Goal: Transaction & Acquisition: Book appointment/travel/reservation

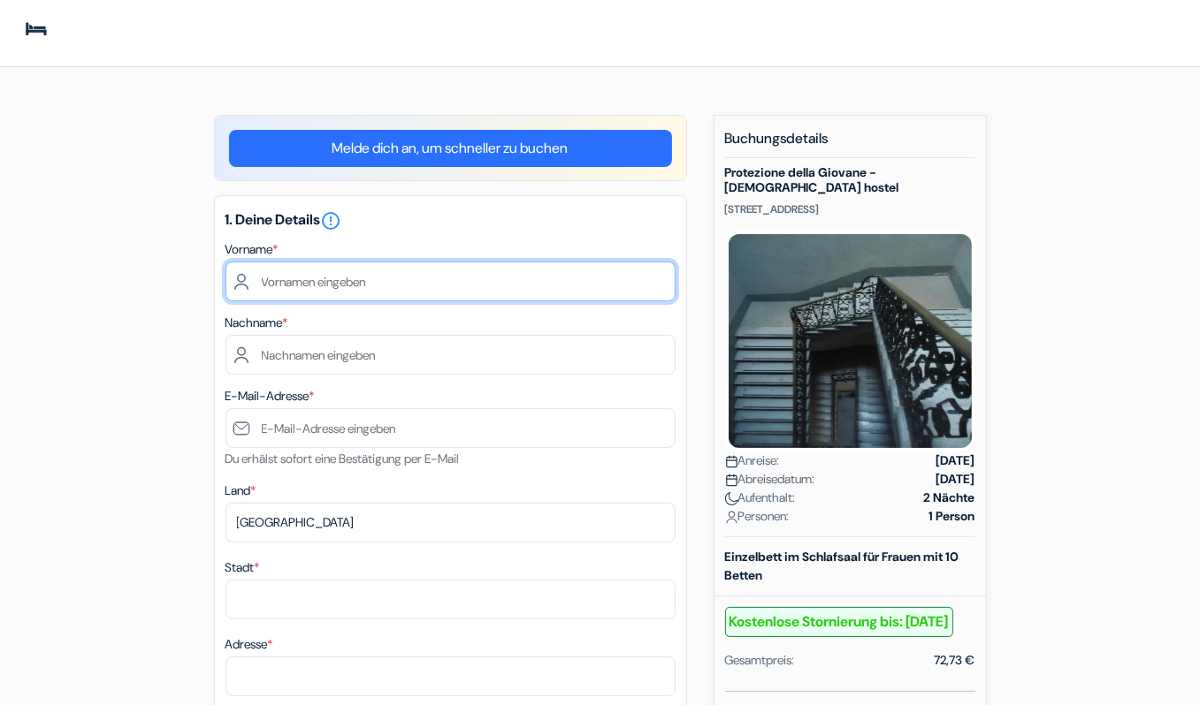
click at [290, 279] on input "text" at bounding box center [450, 282] width 450 height 40
type input "Pauline"
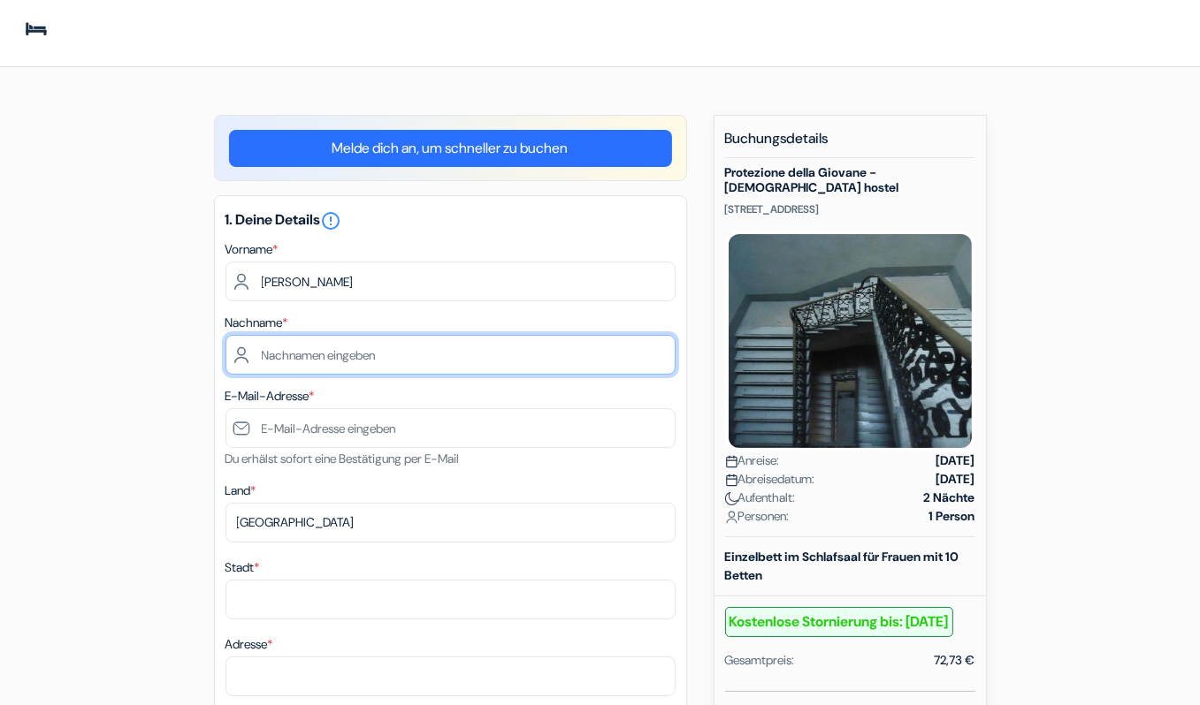
type input "Bettsteller"
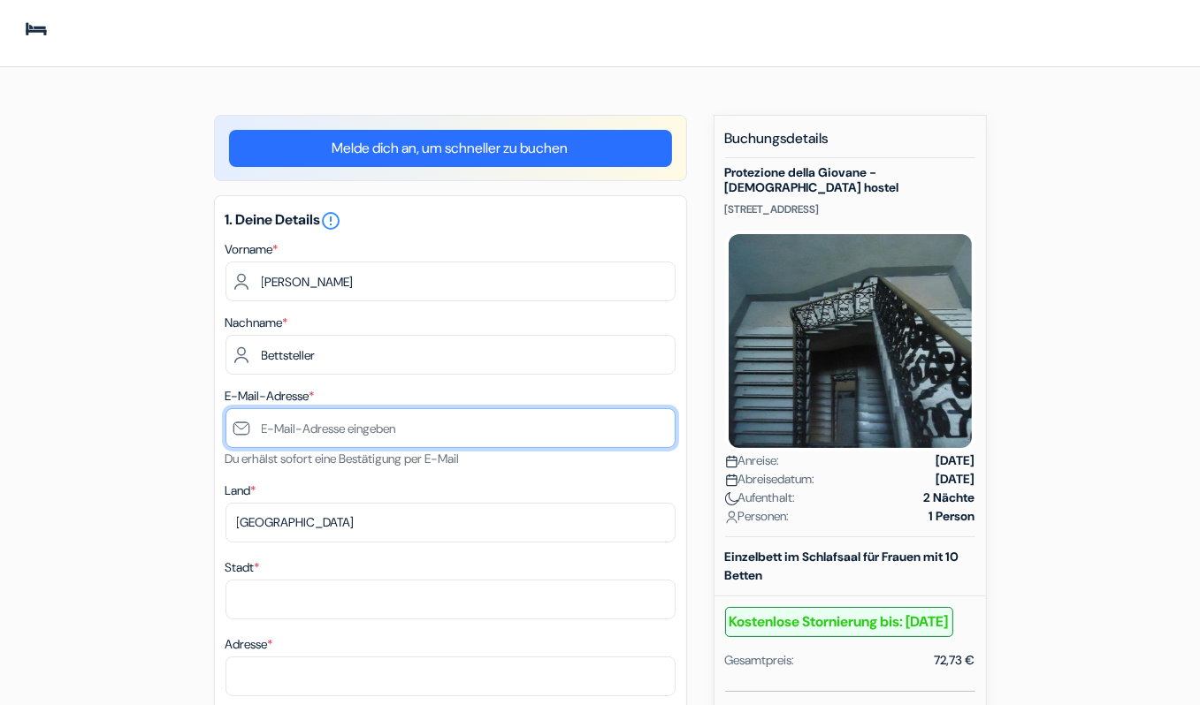
type input "[PERSON_NAME][EMAIL_ADDRESS][DOMAIN_NAME]"
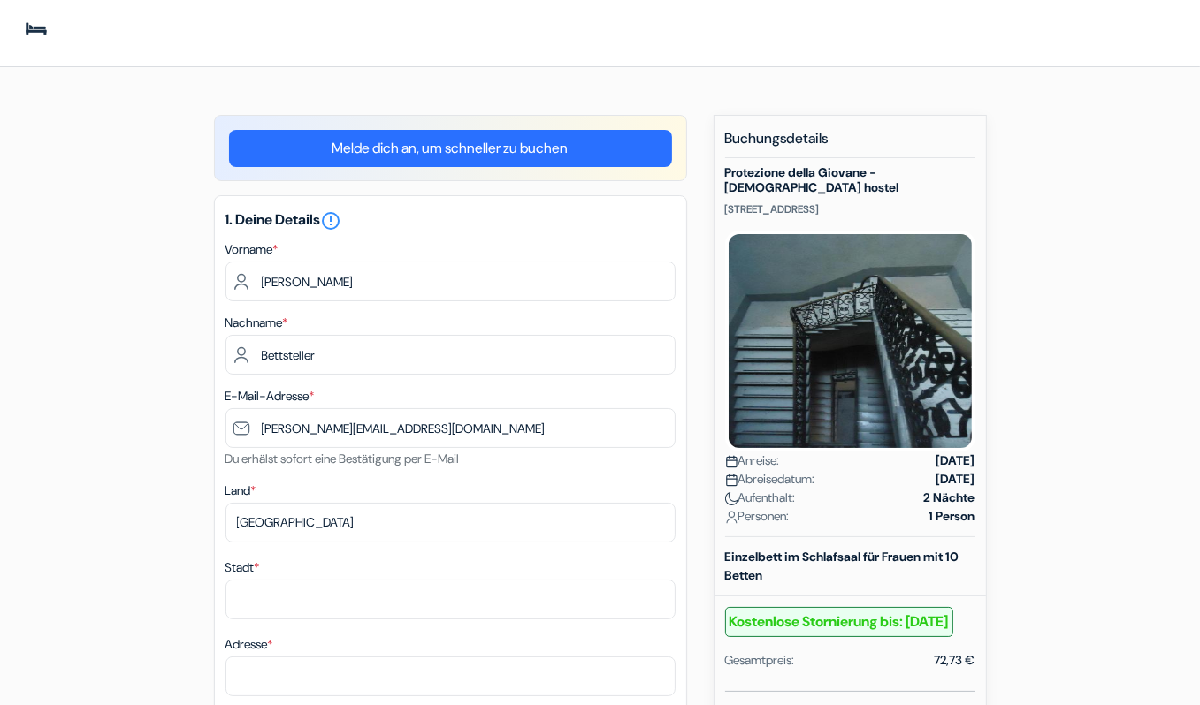
type input "Hannover"
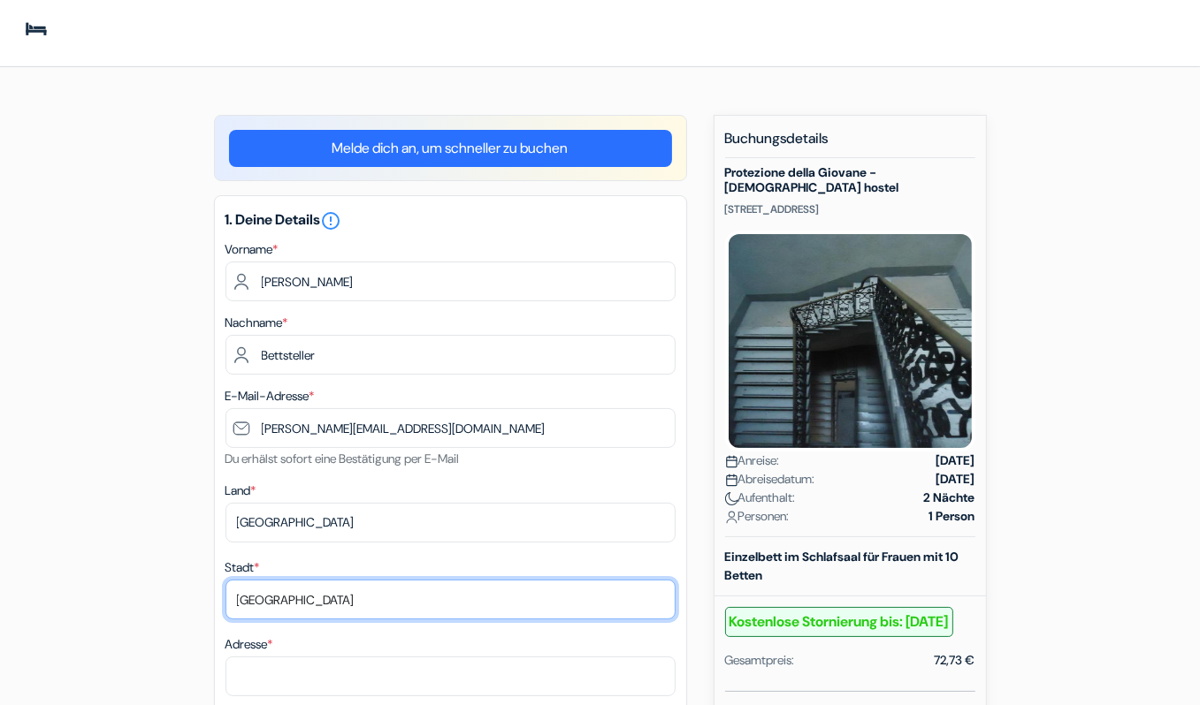
type input "kleine Düwelstraße 19"
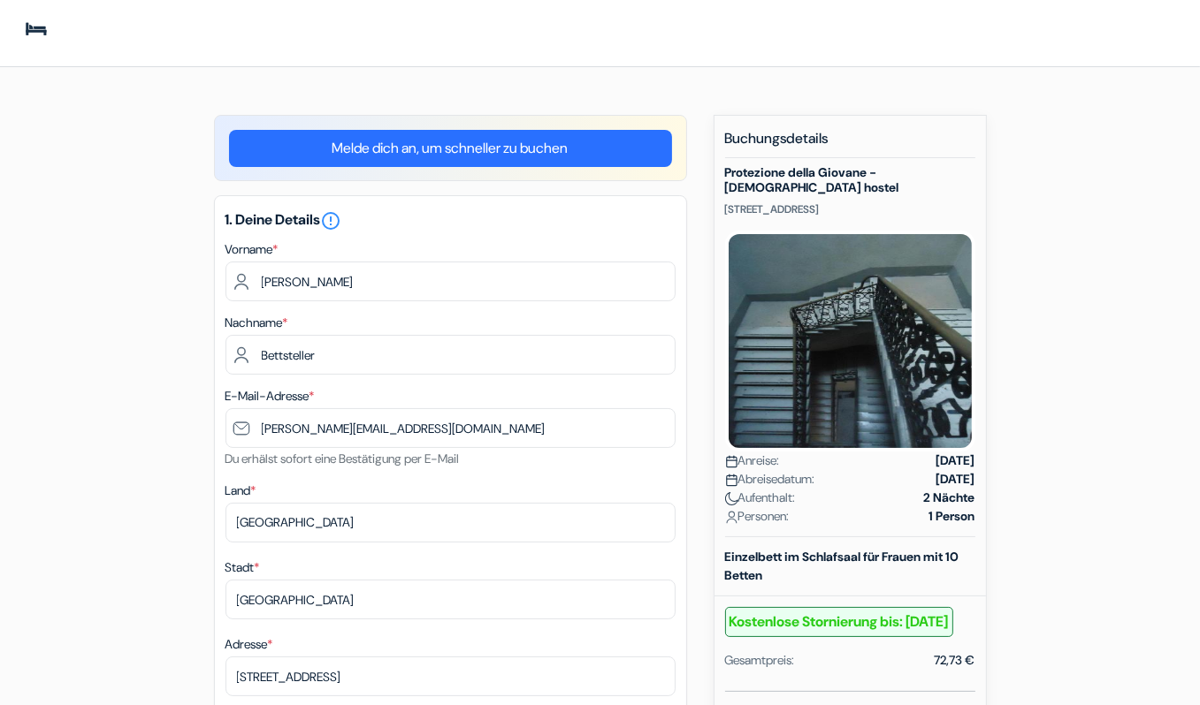
type input "30171"
type input "01738664857"
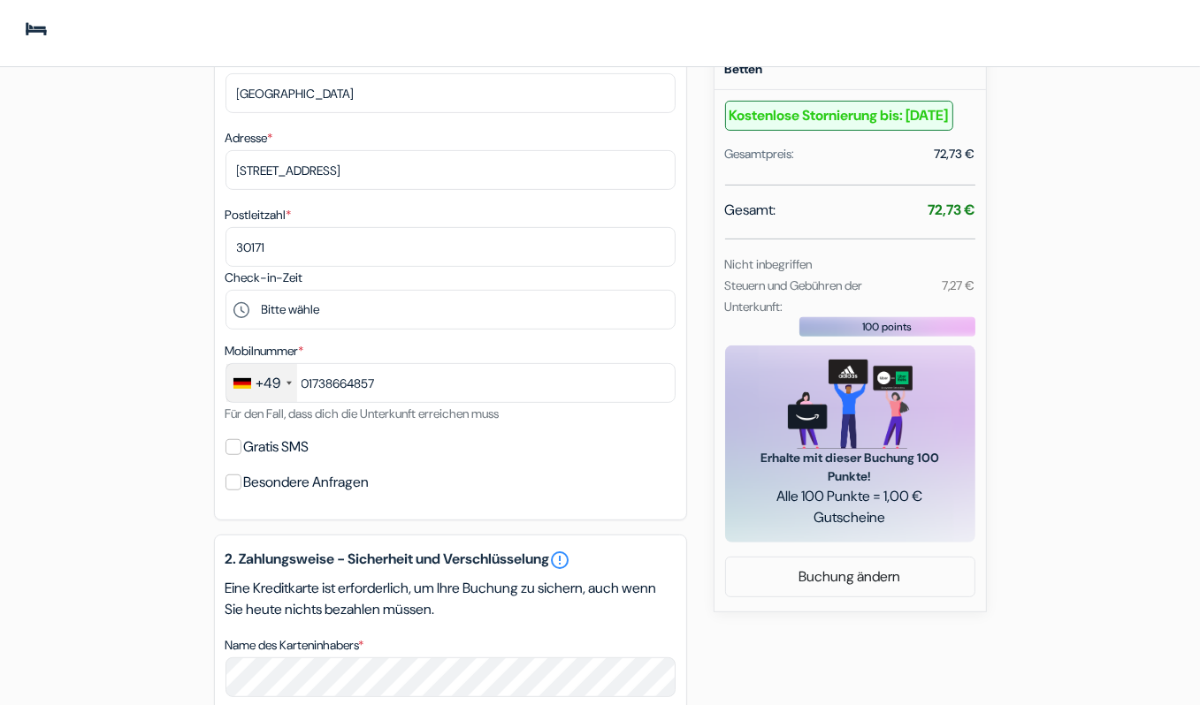
scroll to position [514, 0]
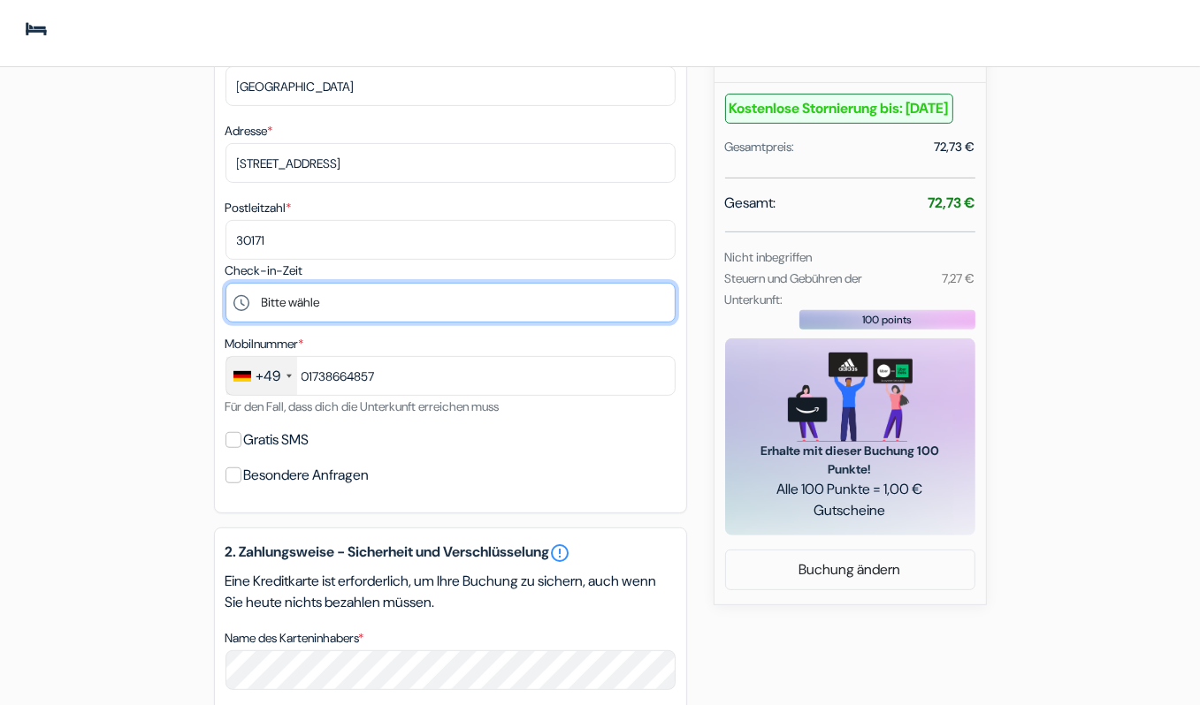
click at [283, 310] on select "Bitte wähle 14:00 15:00 16:00 17:00 18:00" at bounding box center [450, 303] width 450 height 40
select select "18"
click at [225, 283] on select "Bitte wähle 14:00 15:00 16:00 17:00 18:00" at bounding box center [450, 303] width 450 height 40
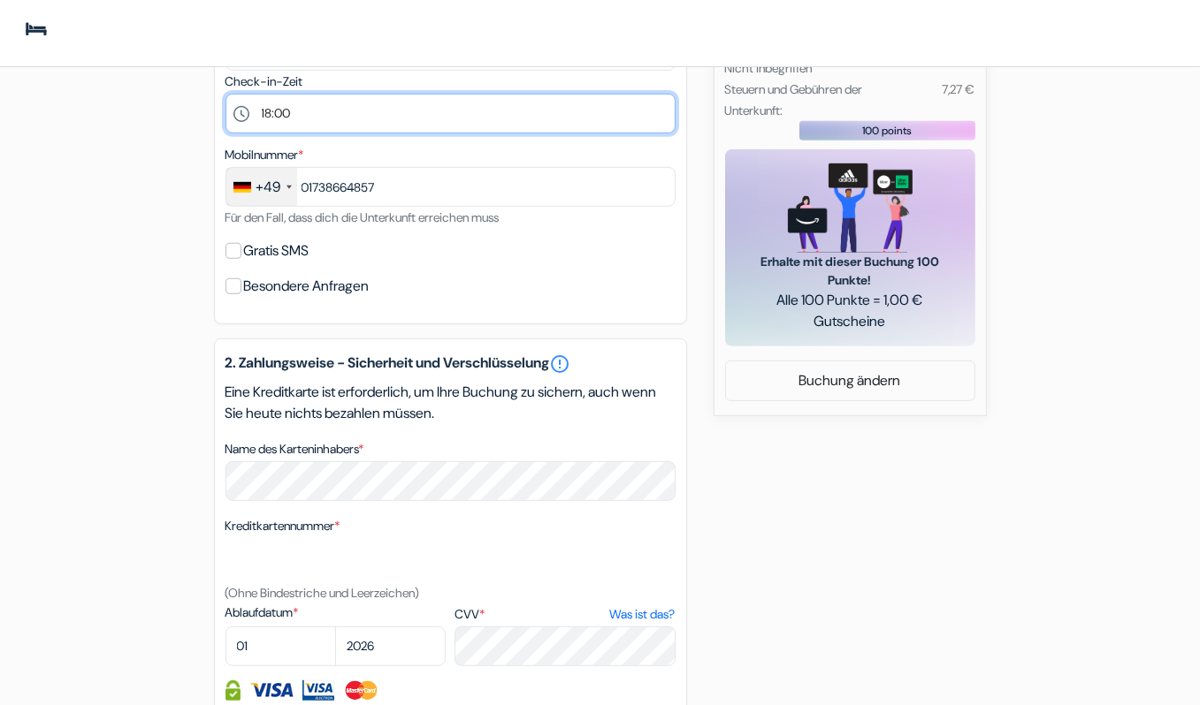
scroll to position [923, 0]
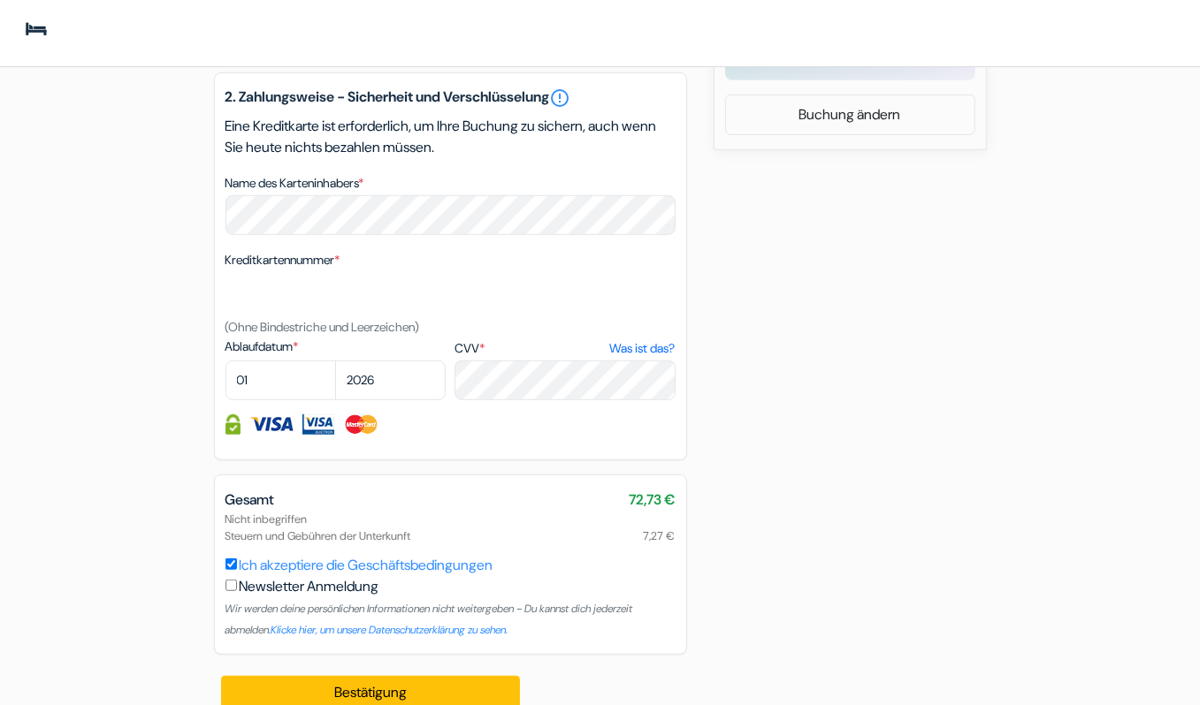
scroll to position [989, 0]
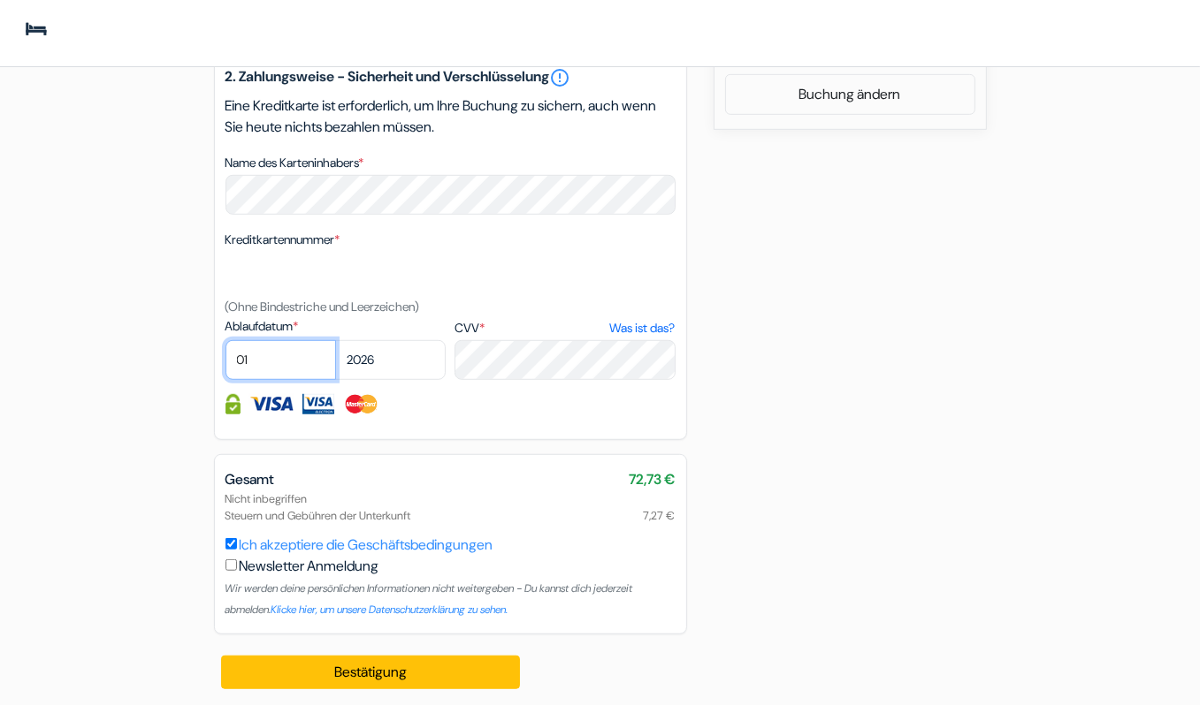
click at [281, 347] on select "01 02 03 04 05 06 07 08 09 10 11 12" at bounding box center [280, 360] width 110 height 40
click at [382, 359] on select "2025 2026 2027 2028 2029 2030 2031 2032 2033 2034 2035 2036 2037 2038 2039 2040…" at bounding box center [390, 360] width 110 height 40
select select "2028"
click at [335, 340] on select "2025 2026 2027 2028 2029 2030 2031 2032 2033 2034 2035 2036 2037 2038 2039 2040…" at bounding box center [390, 360] width 110 height 40
click at [286, 354] on select "01 02 03 04 05 06 07 08 09 10 11 12" at bounding box center [280, 360] width 110 height 40
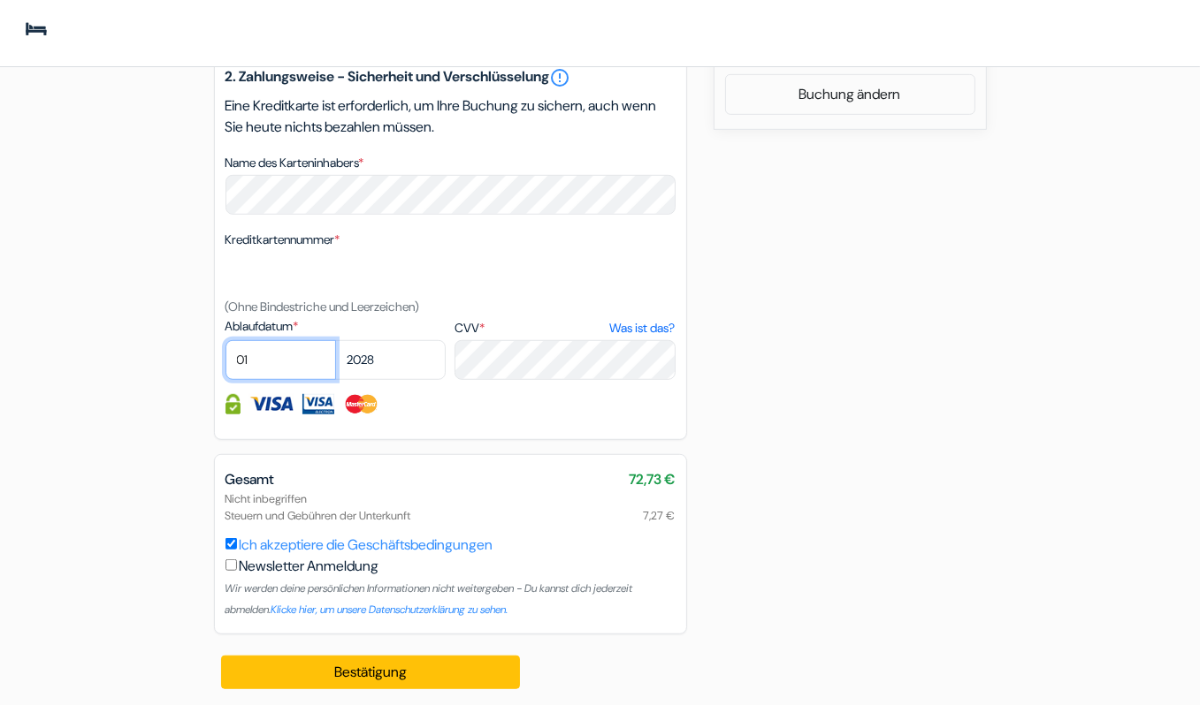
select select "05"
click at [225, 340] on select "01 02 03 04 05 06 07 08 09 10 11 12" at bounding box center [280, 360] width 110 height 40
click at [520, 395] on div at bounding box center [450, 404] width 450 height 20
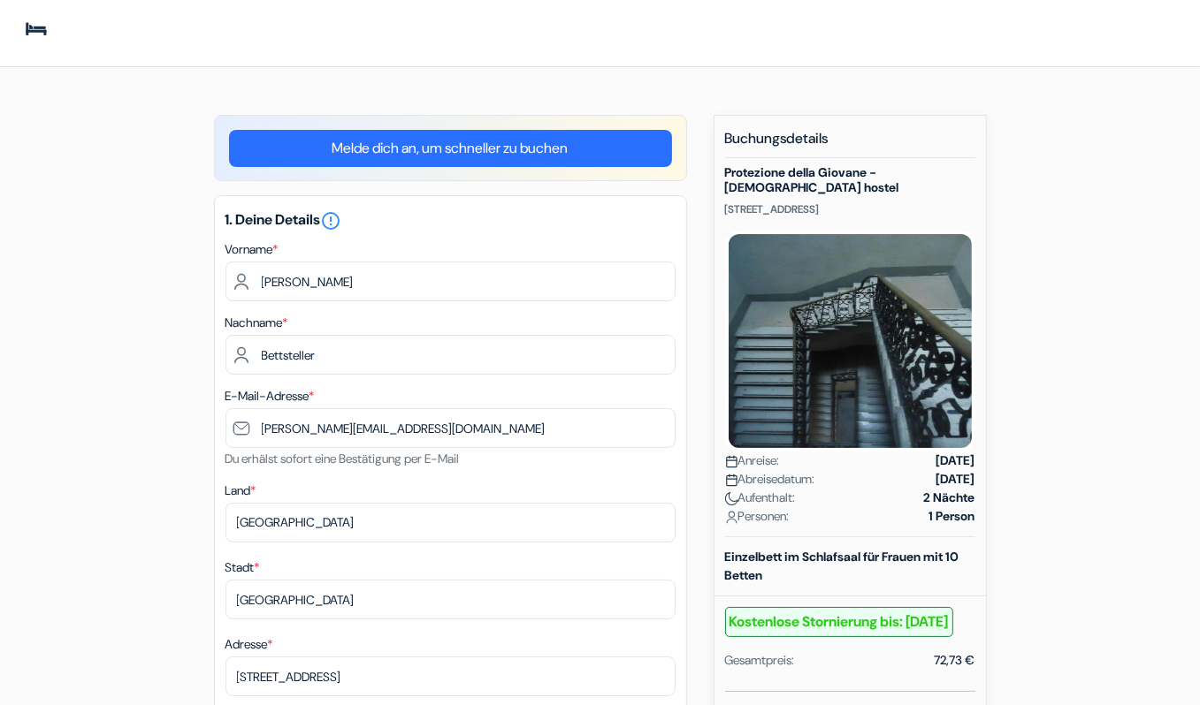
scroll to position [136, 0]
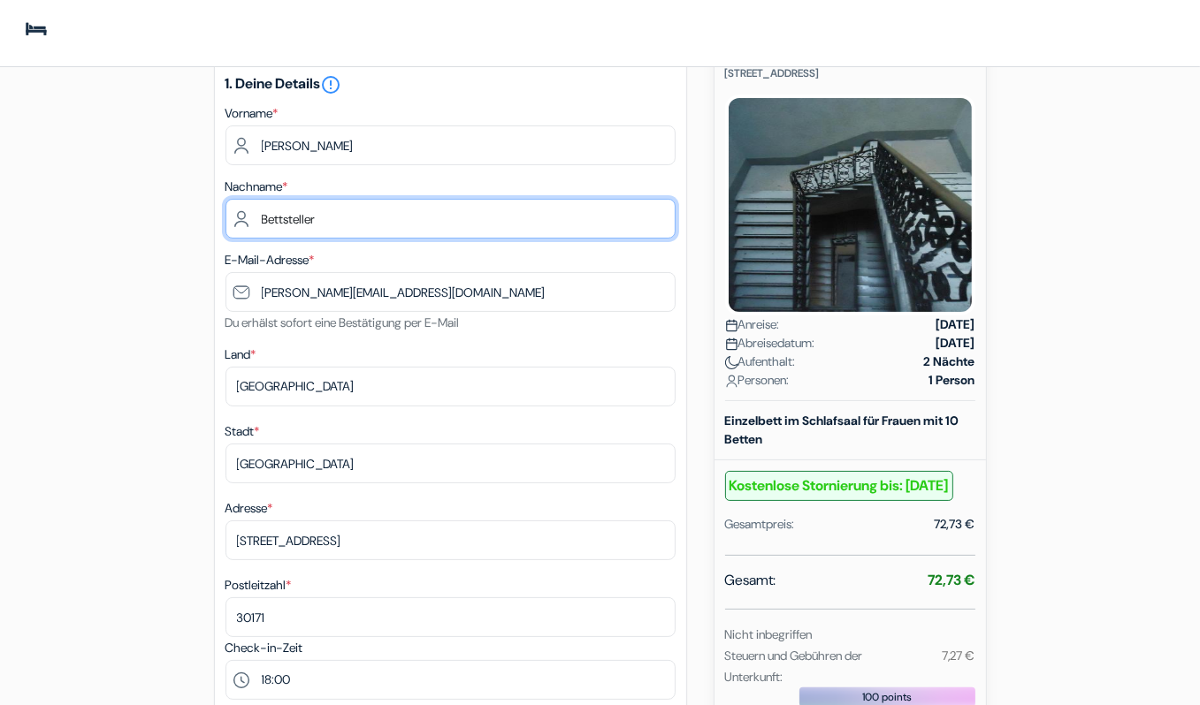
click at [252, 219] on input "Bettsteller" at bounding box center [450, 219] width 450 height 40
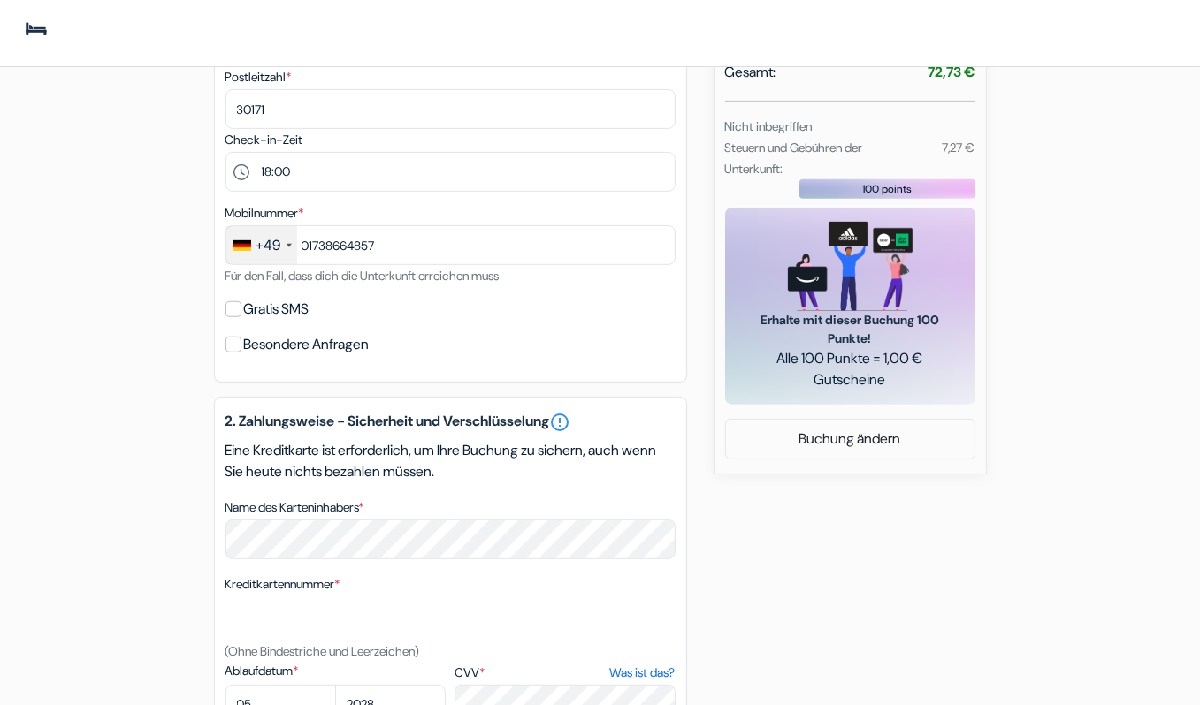
scroll to position [989, 0]
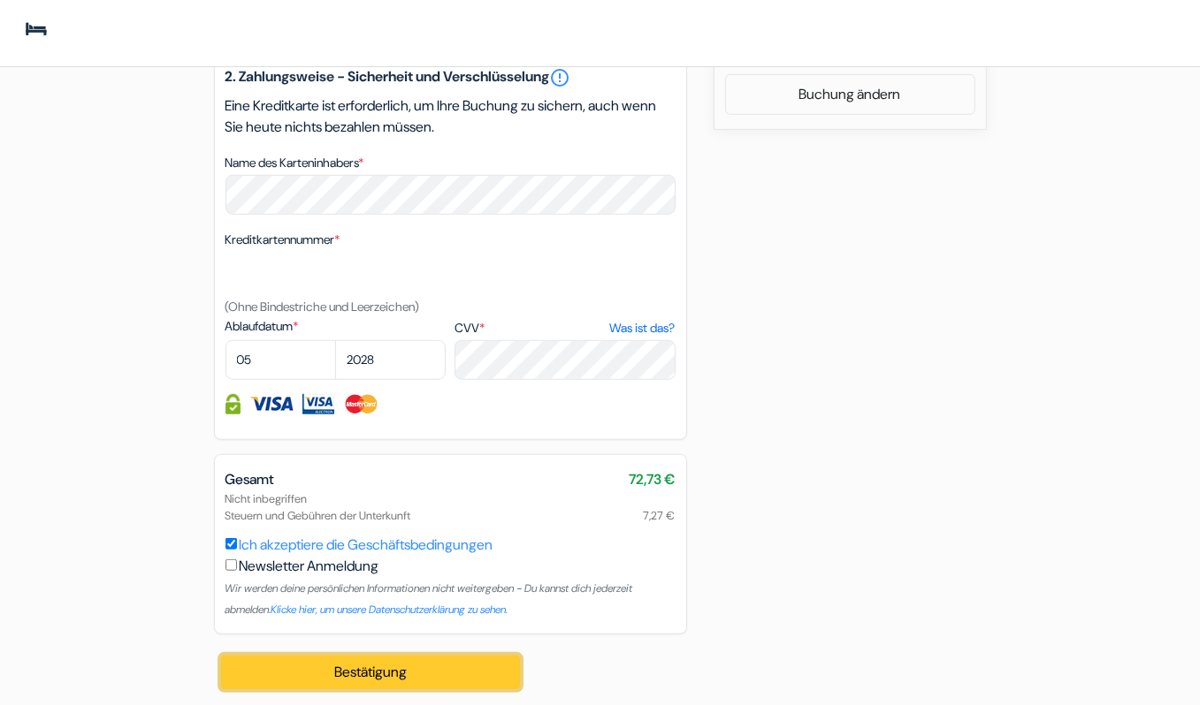
click at [360, 662] on button "Bestätigung Loading..." at bounding box center [371, 673] width 300 height 34
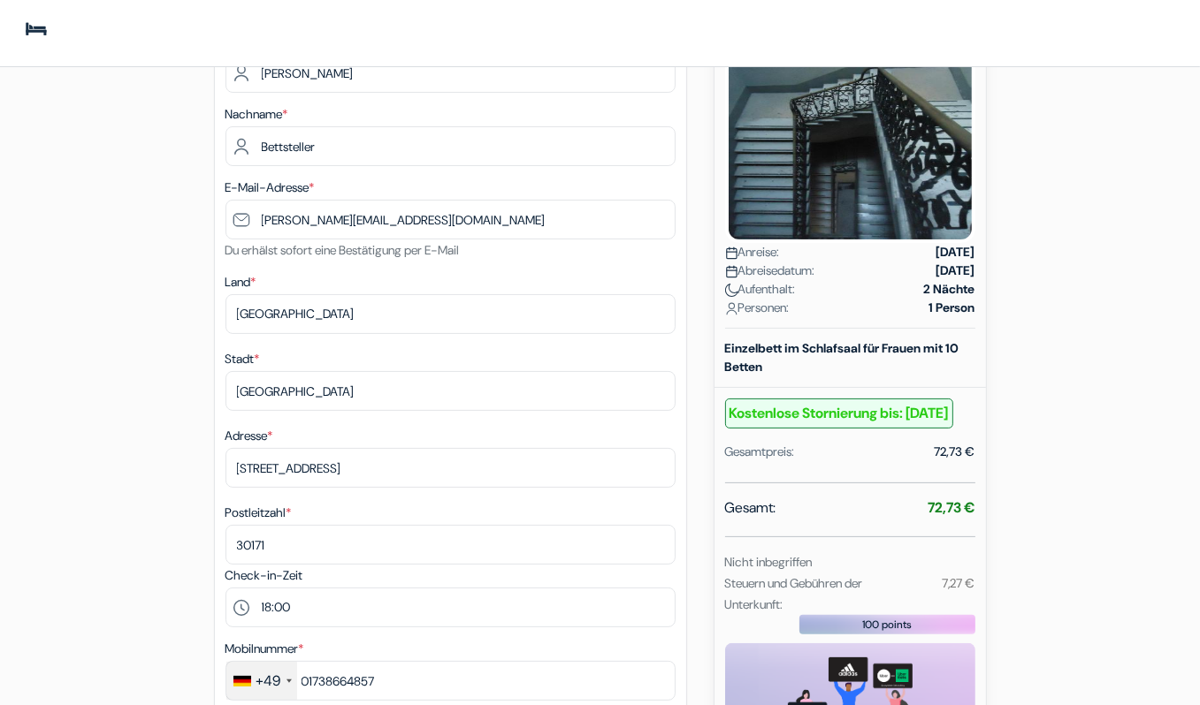
scroll to position [210, 0]
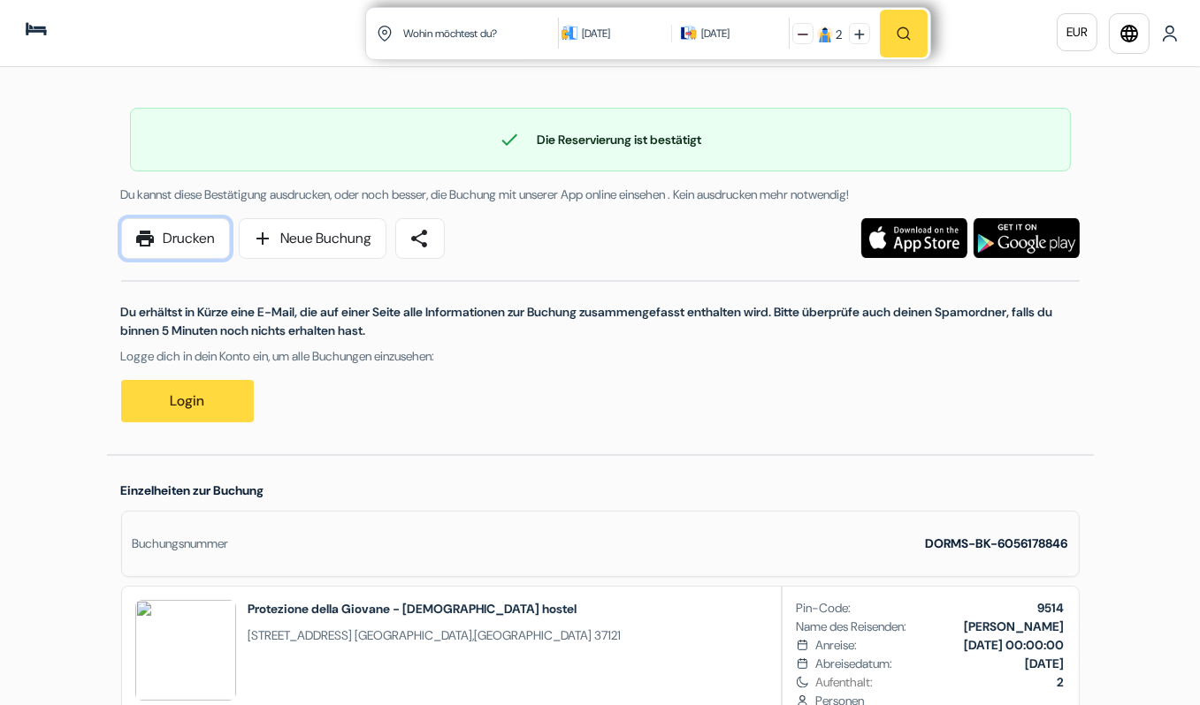
click at [180, 241] on link "print Drucken" at bounding box center [175, 238] width 109 height 41
